Goal: Information Seeking & Learning: Learn about a topic

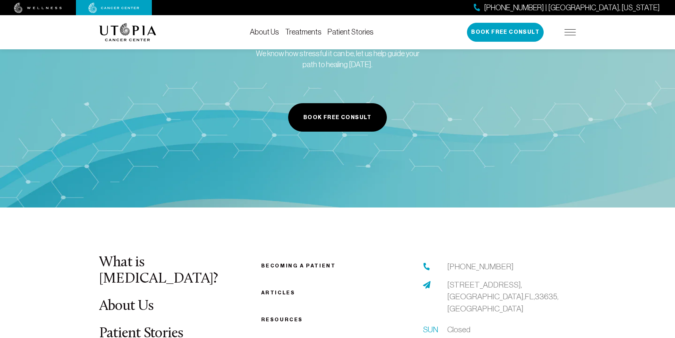
scroll to position [1594, 0]
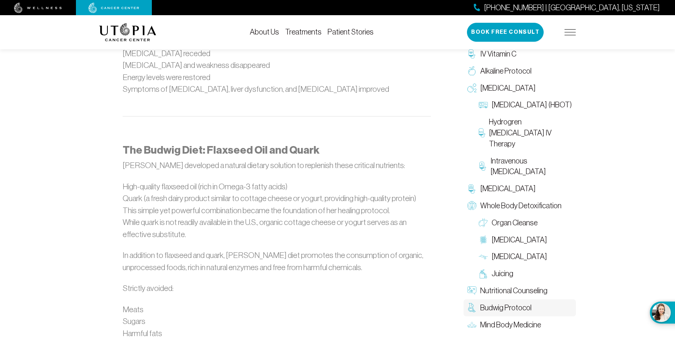
scroll to position [624, 0]
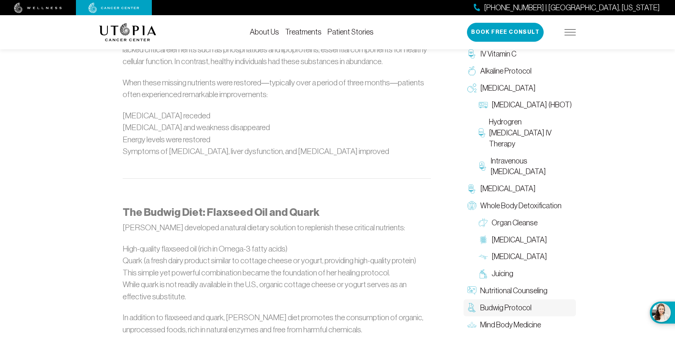
click at [299, 32] on link "Treatments" at bounding box center [303, 32] width 36 height 8
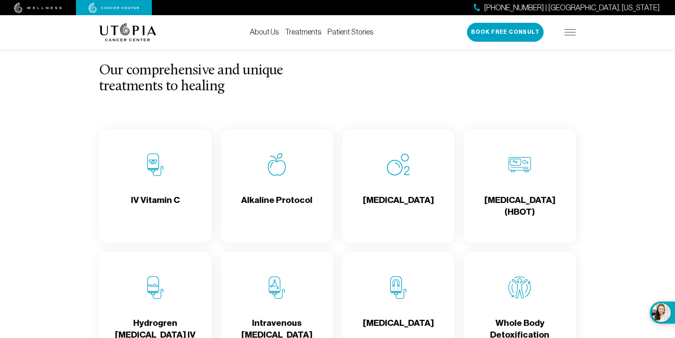
scroll to position [759, 0]
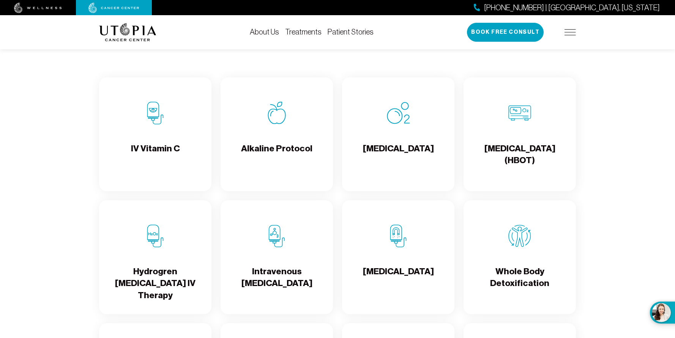
click at [285, 139] on div "Alkaline Protocol" at bounding box center [276, 134] width 112 height 114
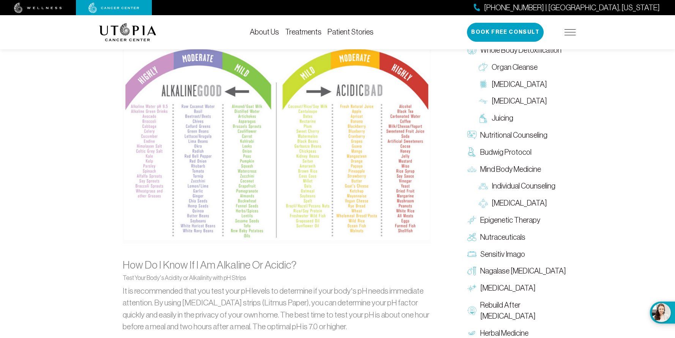
scroll to position [721, 0]
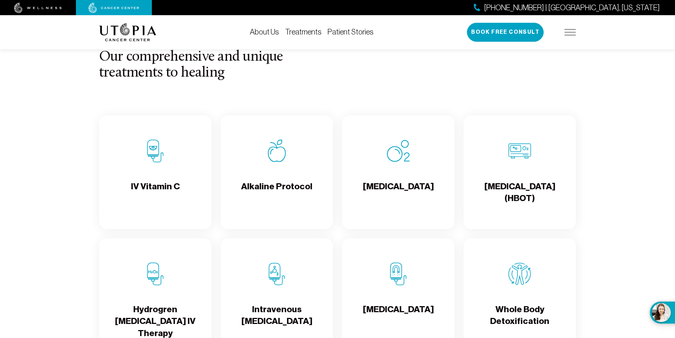
scroll to position [759, 0]
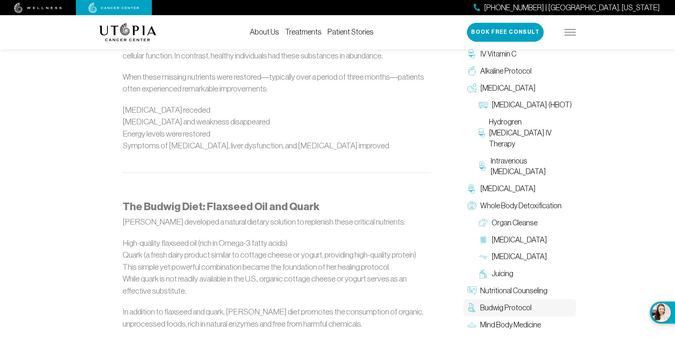
scroll to position [624, 0]
